Goal: Transaction & Acquisition: Purchase product/service

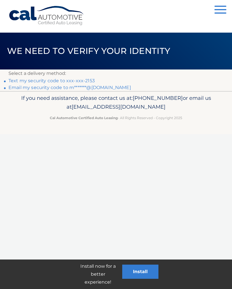
click at [93, 79] on link "Text my security code to xxx-xxx-2153" at bounding box center [51, 80] width 86 height 5
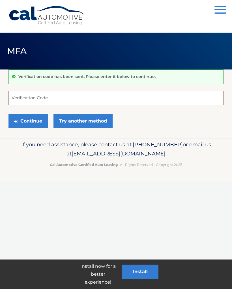
click at [45, 99] on input "Verification Code" at bounding box center [115, 98] width 215 height 14
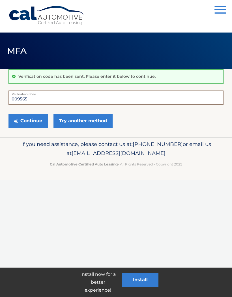
type input "009565"
click at [33, 121] on button "Continue" at bounding box center [27, 121] width 39 height 14
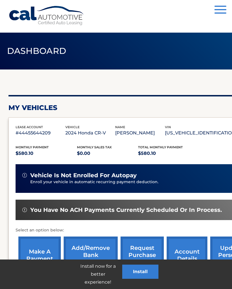
click at [229, 259] on link "update personal info" at bounding box center [230, 254] width 41 height 37
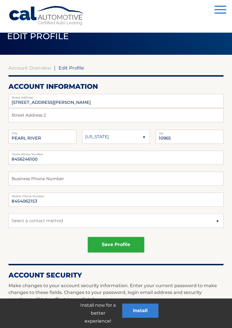
scroll to position [17, 0]
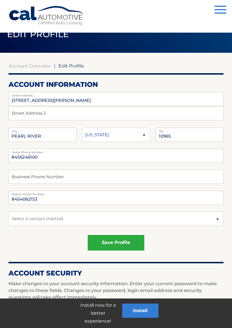
click at [123, 244] on button "save profile" at bounding box center [116, 243] width 57 height 16
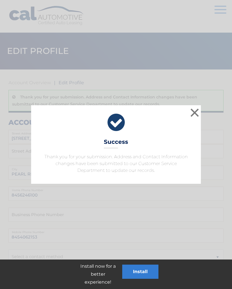
click at [197, 114] on button "×" at bounding box center [194, 112] width 11 height 11
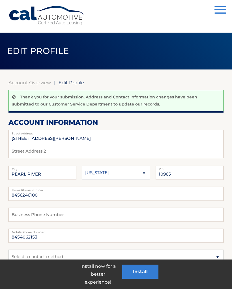
click at [36, 85] on link "Account Overview" at bounding box center [29, 83] width 42 height 6
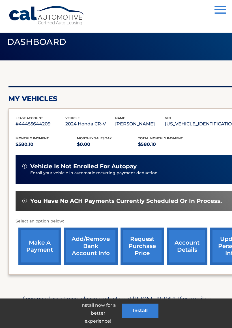
scroll to position [9, 0]
click at [43, 247] on link "make a payment" at bounding box center [39, 245] width 42 height 37
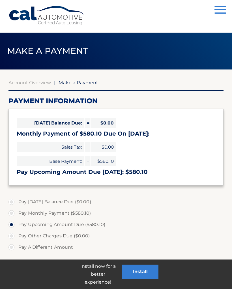
select select "MjI0OWE5ZmQtZTI4Mi00M2UxLThkNmMtNTk0YjVkZDhlM2E3"
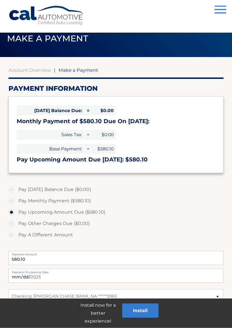
scroll to position [17, 0]
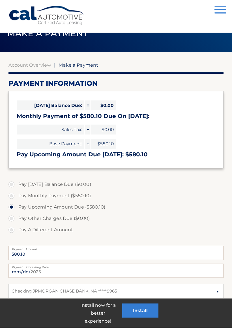
click at [12, 196] on label "Pay Monthly Payment ($580.10)" at bounding box center [115, 195] width 215 height 11
click at [12, 196] on input "Pay Monthly Payment ($580.10)" at bounding box center [14, 194] width 6 height 9
radio input "true"
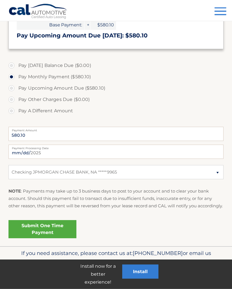
scroll to position [143, 0]
click at [56, 231] on link "Submit One Time Payment" at bounding box center [42, 229] width 68 height 18
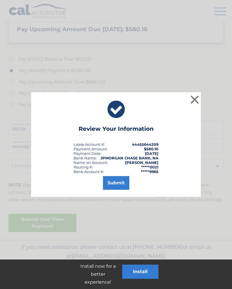
click at [116, 182] on button "Submit" at bounding box center [116, 183] width 26 height 14
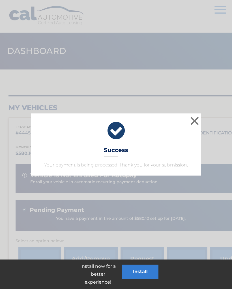
click at [195, 122] on button "×" at bounding box center [194, 120] width 11 height 11
